Goal: Information Seeking & Learning: Compare options

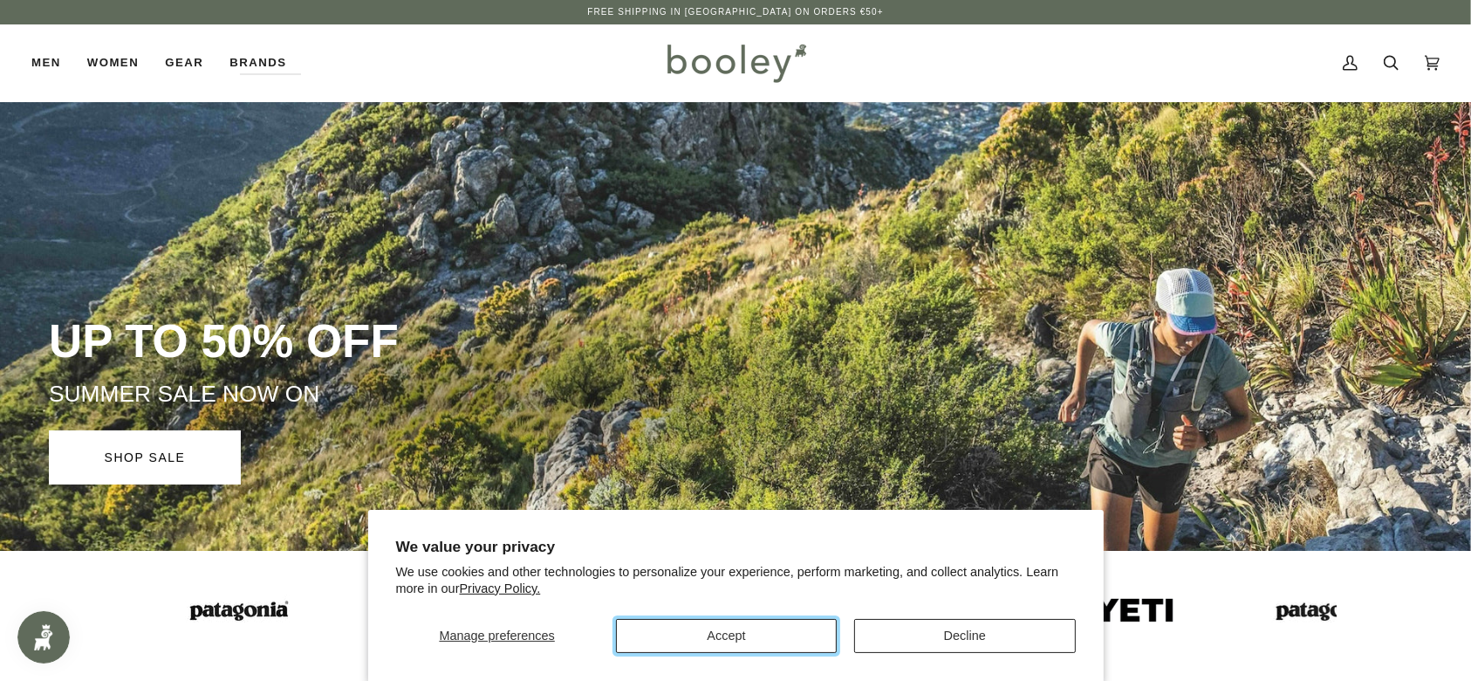
click at [805, 642] on button "Accept" at bounding box center [726, 636] width 221 height 34
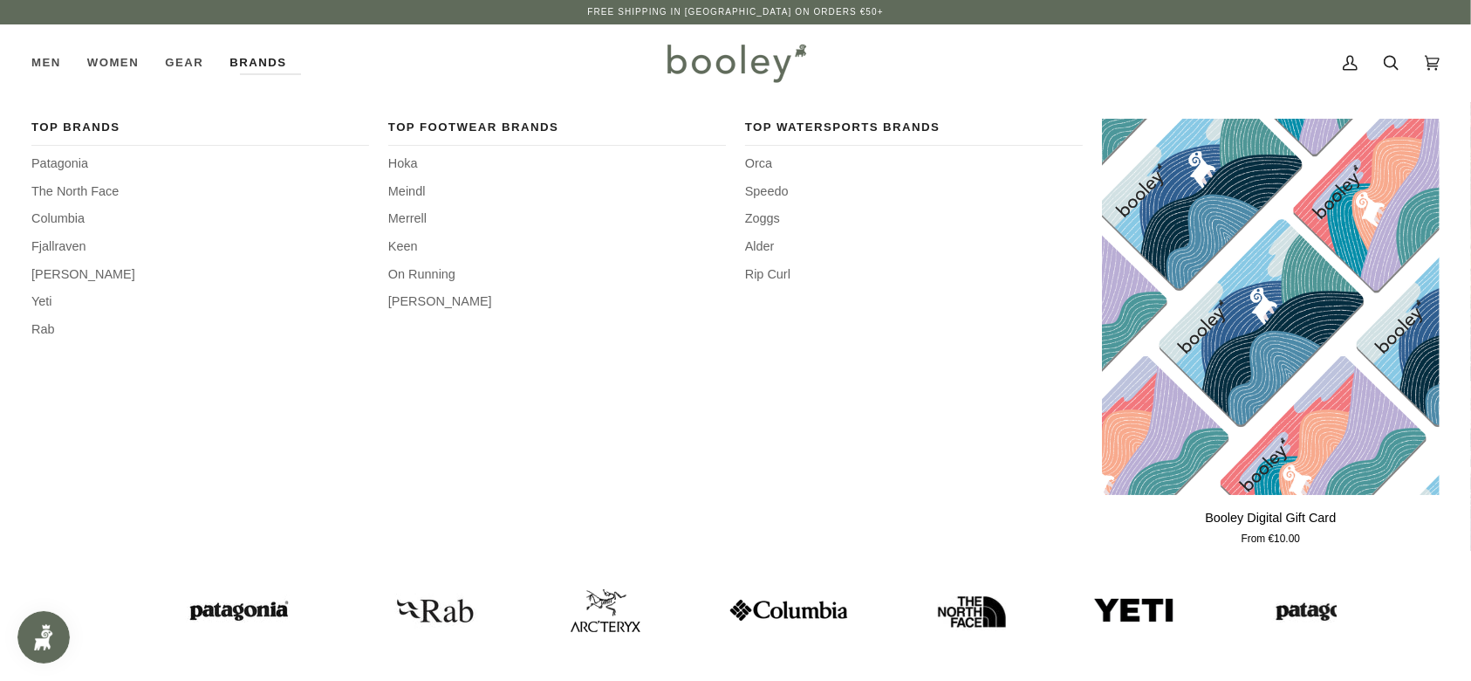
click at [266, 65] on link "Brands" at bounding box center [257, 62] width 83 height 77
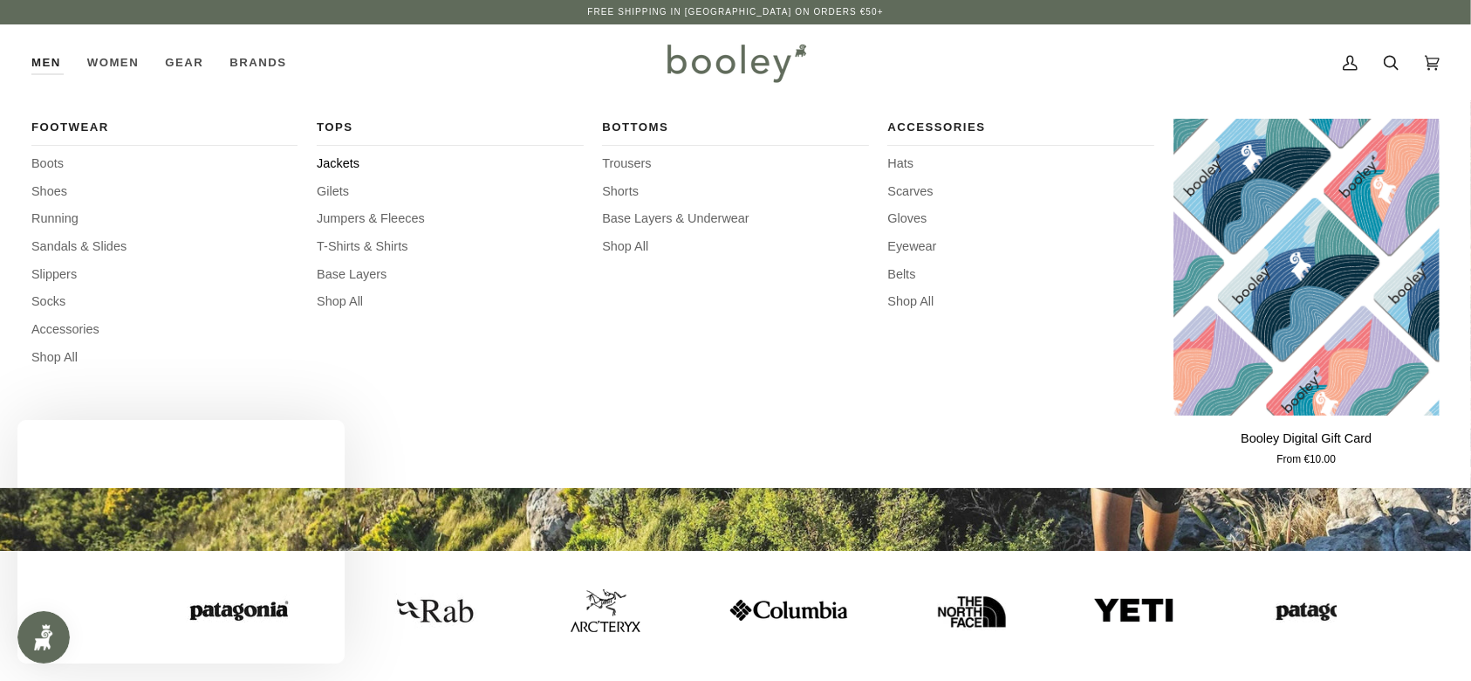
click at [332, 162] on span "Jackets" at bounding box center [450, 163] width 266 height 19
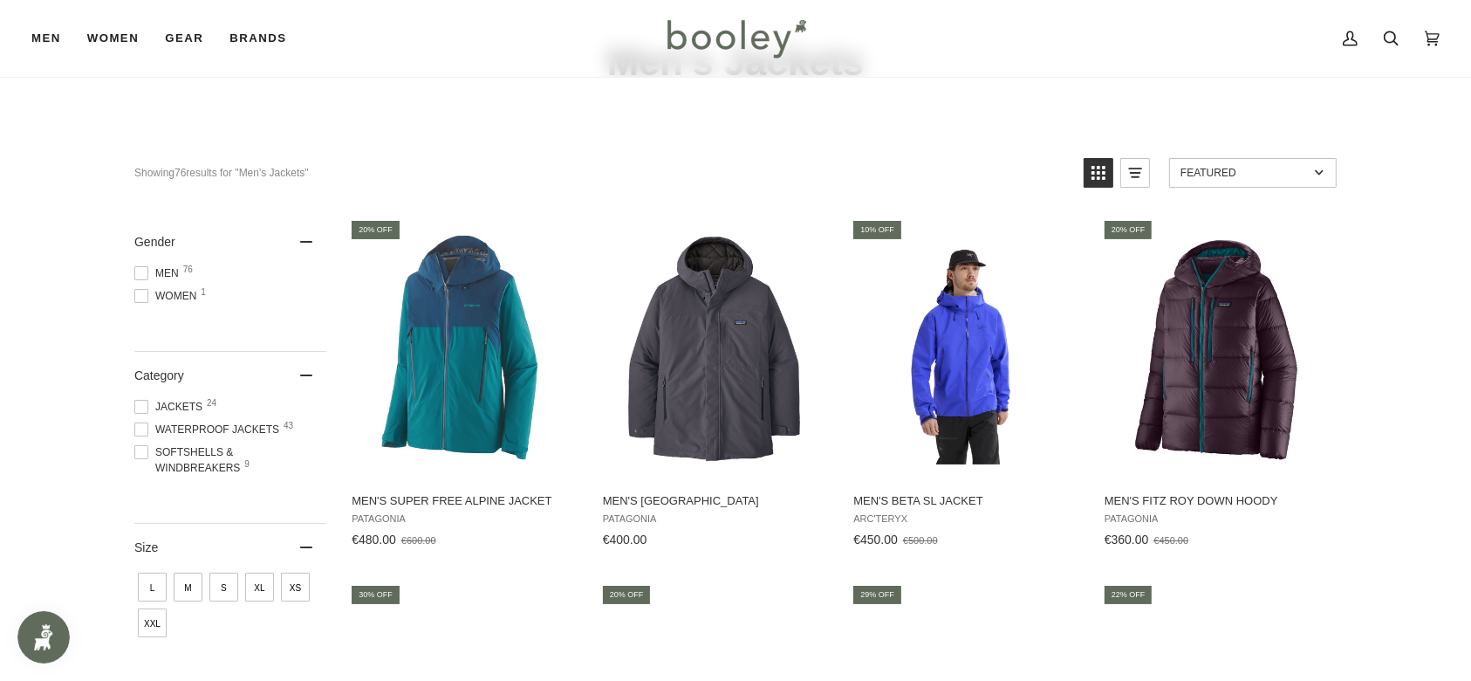
scroll to position [116, 0]
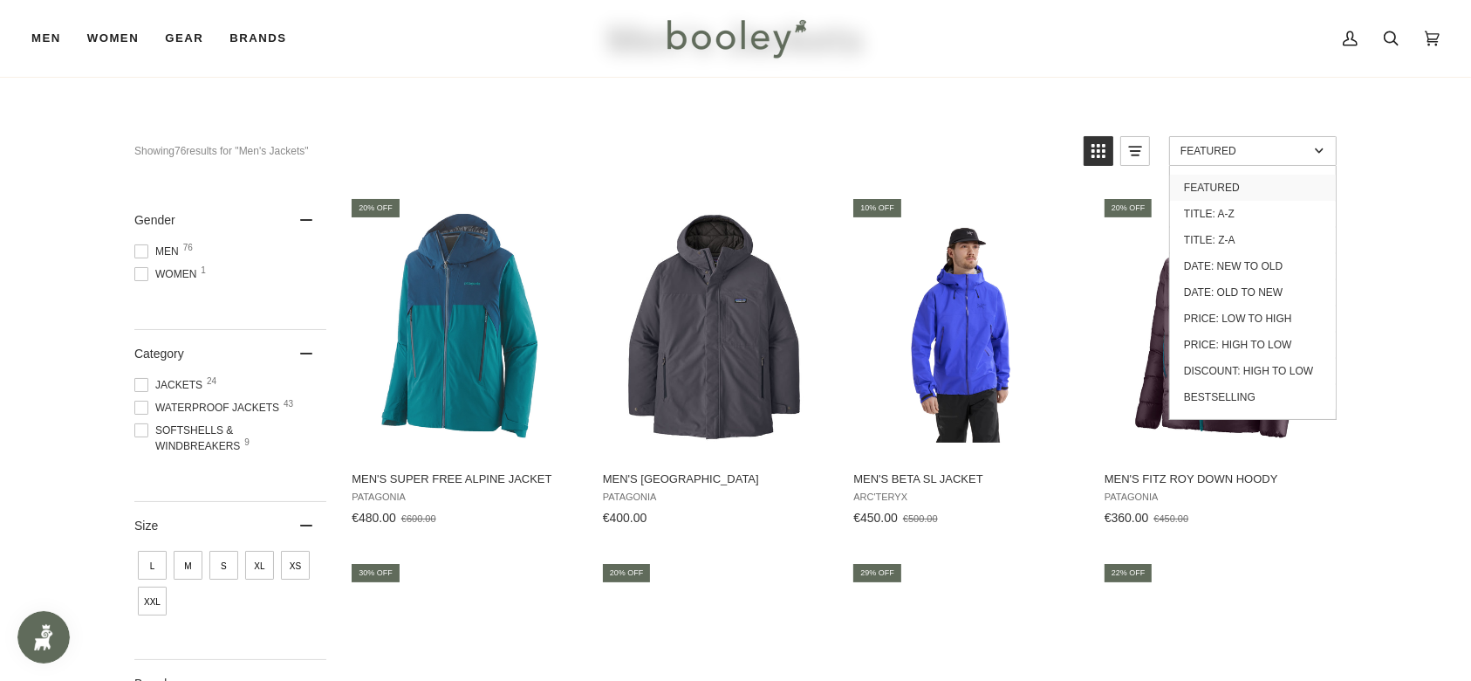
click at [1283, 150] on span "Featured" at bounding box center [1245, 151] width 128 height 12
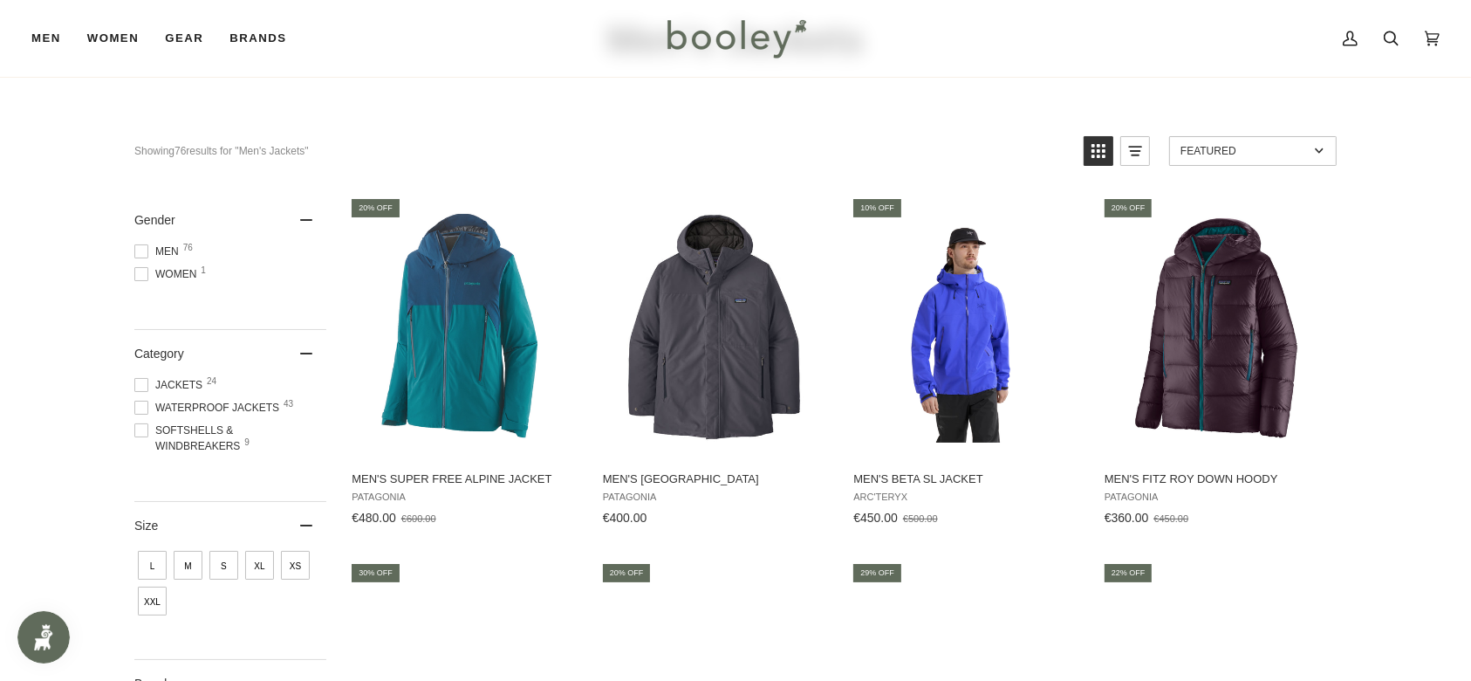
click at [1283, 150] on span "Featured" at bounding box center [1245, 151] width 128 height 12
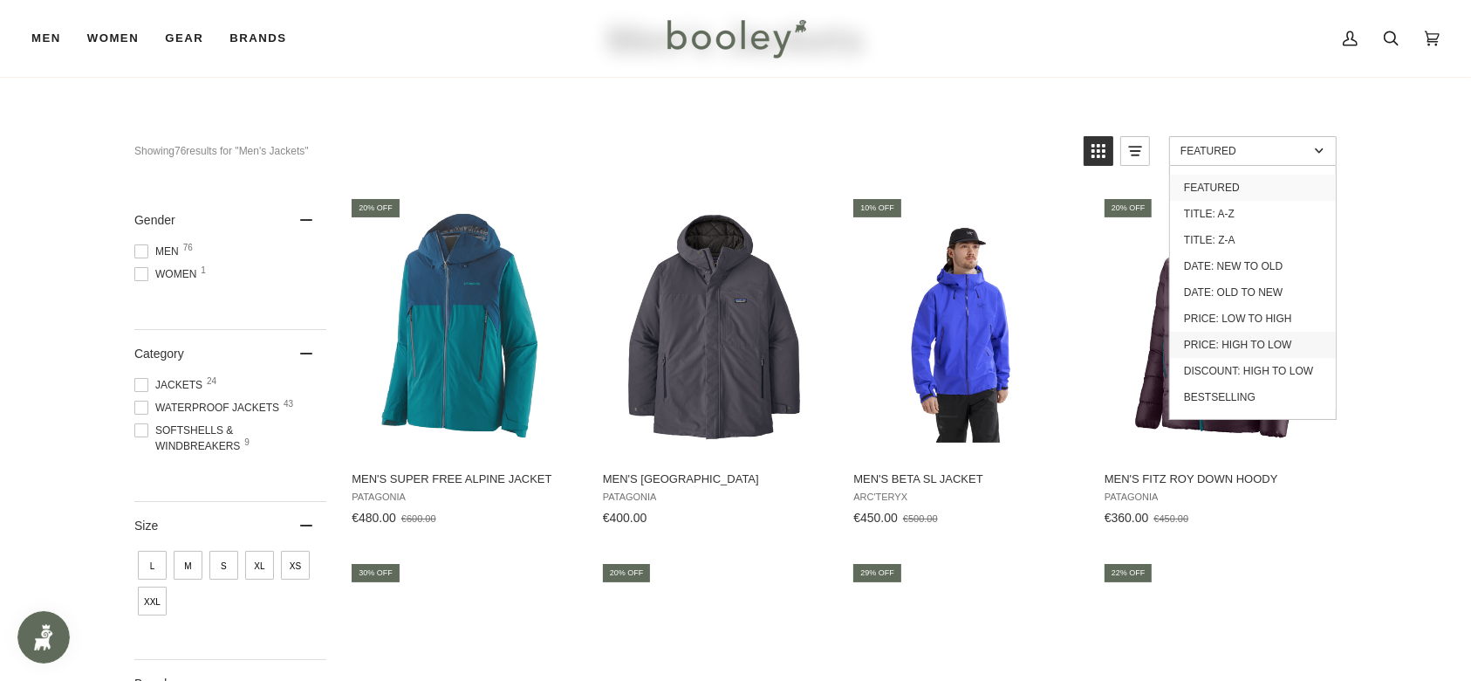
click at [1277, 332] on link "Price: High to Low" at bounding box center [1253, 345] width 166 height 26
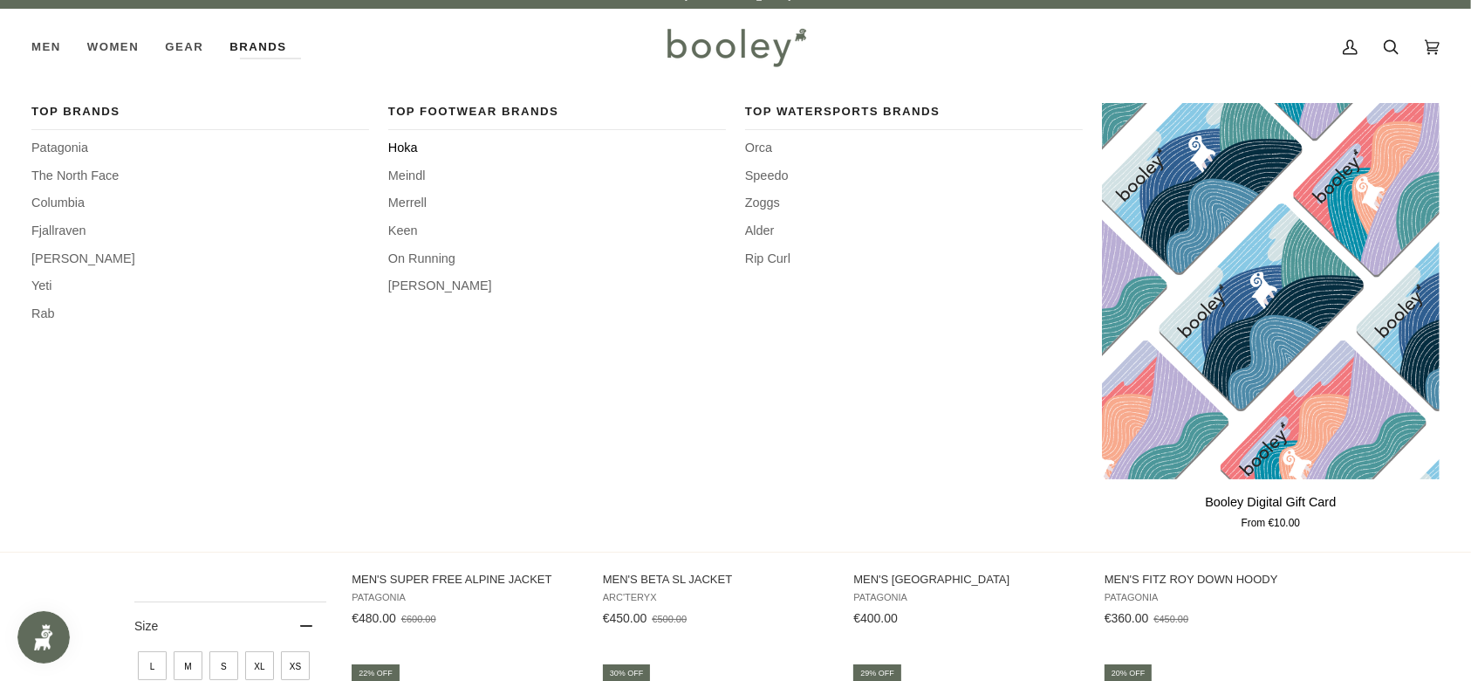
scroll to position [116, 0]
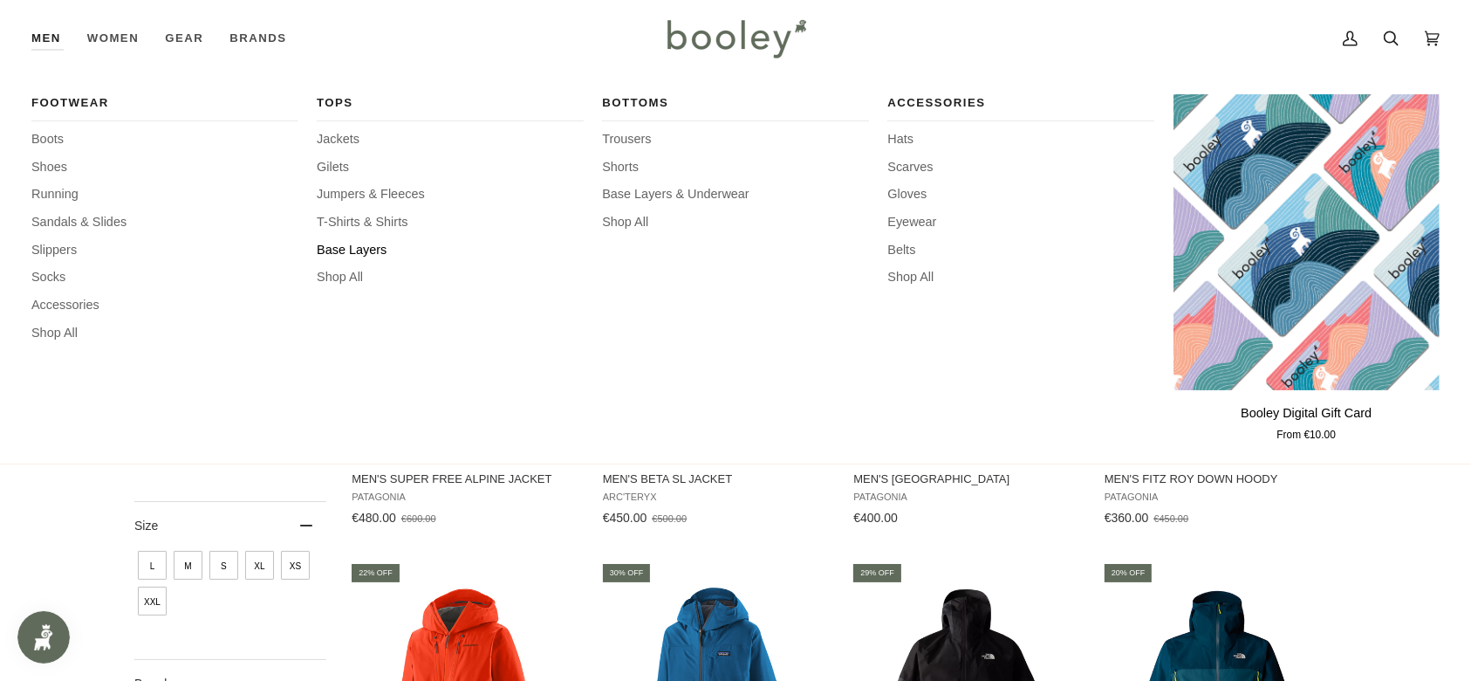
click at [359, 246] on span "Base Layers" at bounding box center [450, 250] width 266 height 19
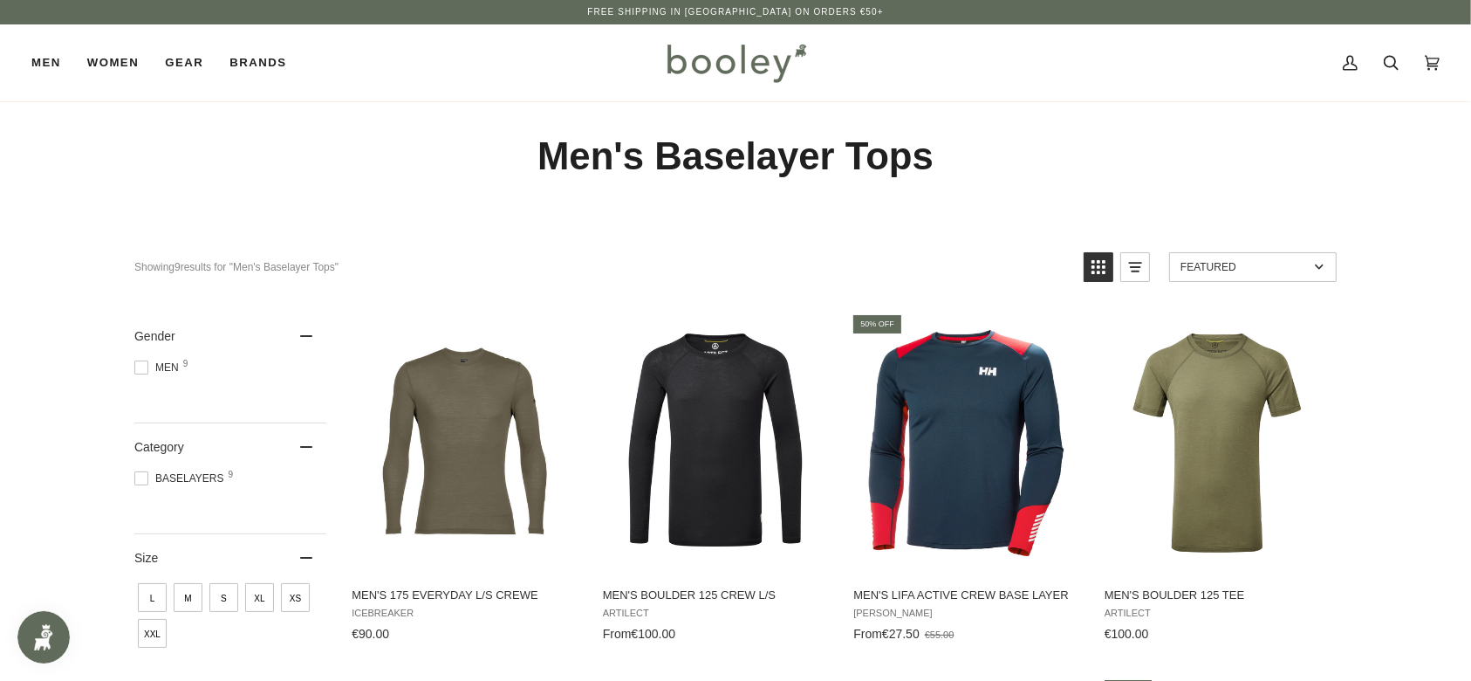
scroll to position [116, 0]
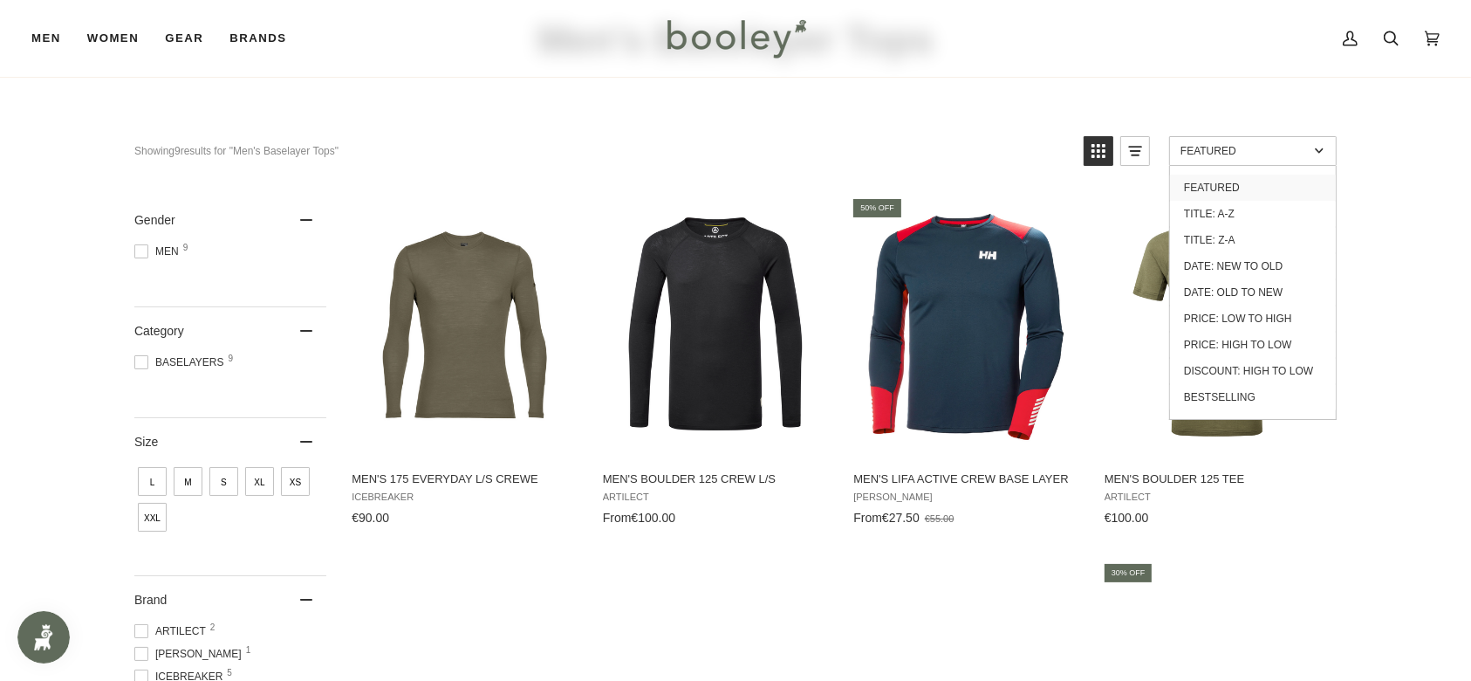
click at [1297, 157] on link "Featured" at bounding box center [1253, 151] width 168 height 30
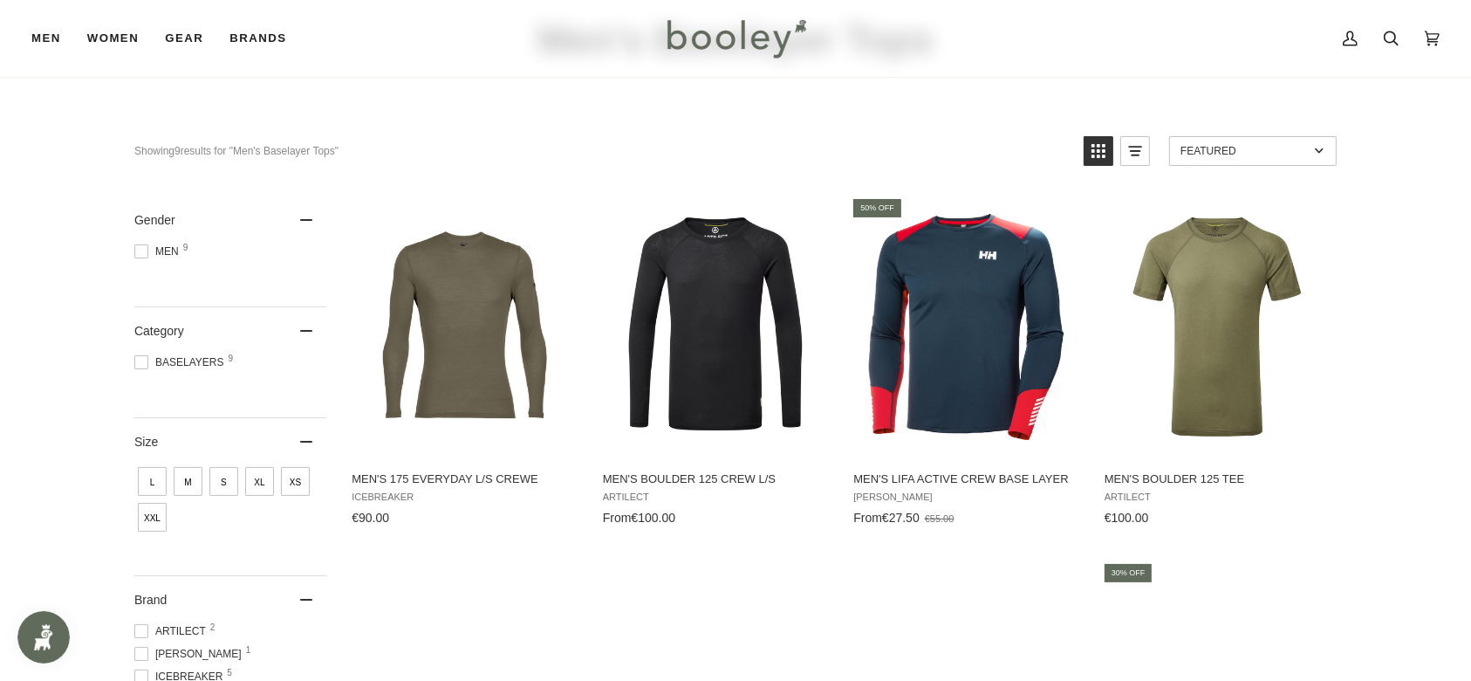
click at [1297, 157] on link "Featured" at bounding box center [1253, 151] width 168 height 30
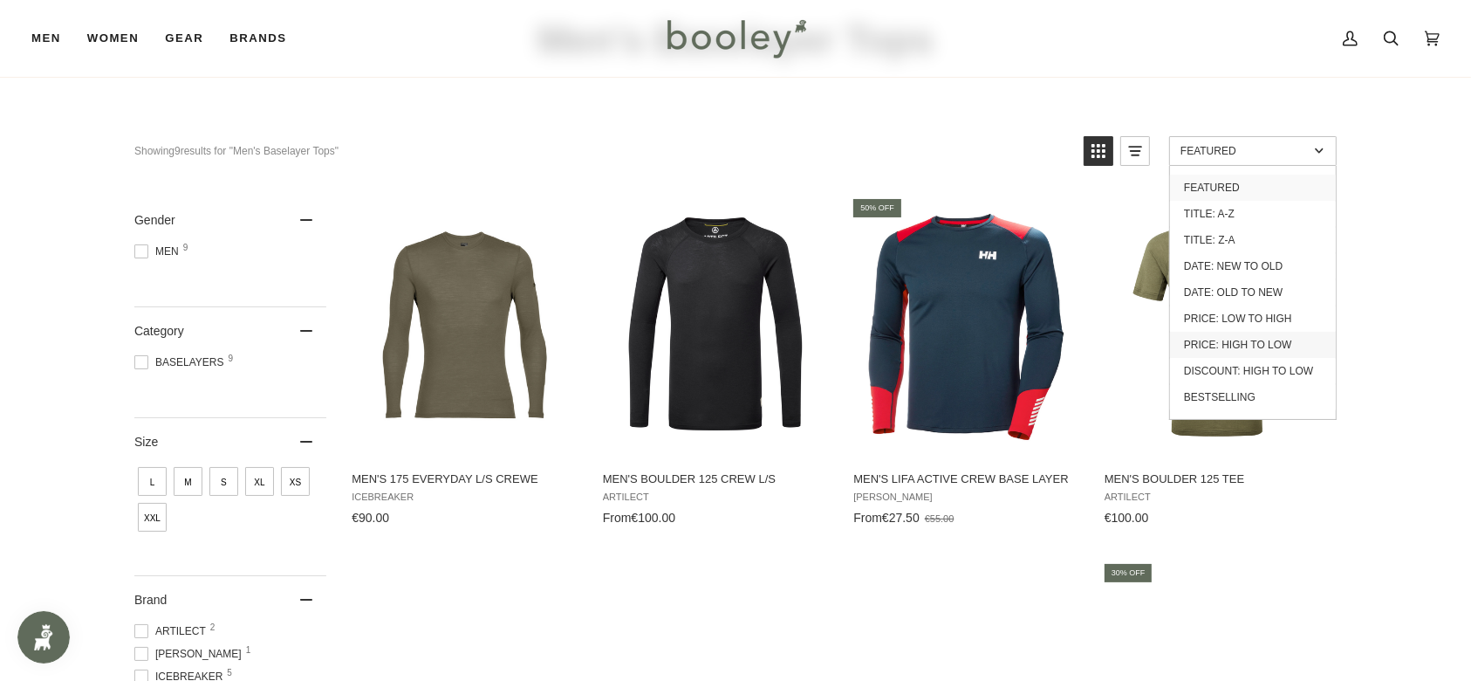
click at [1281, 341] on link "Price: High to Low" at bounding box center [1253, 345] width 166 height 26
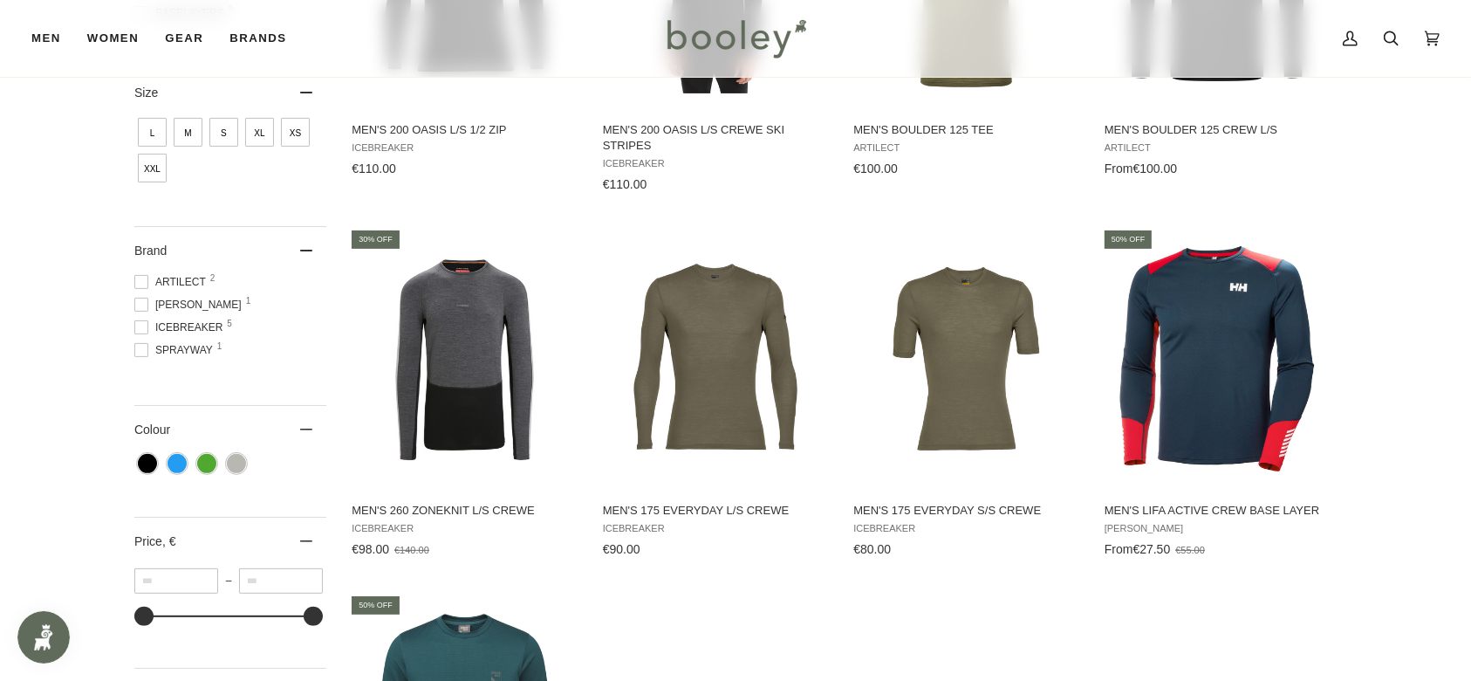
scroll to position [581, 0]
